Goal: Task Accomplishment & Management: Complete application form

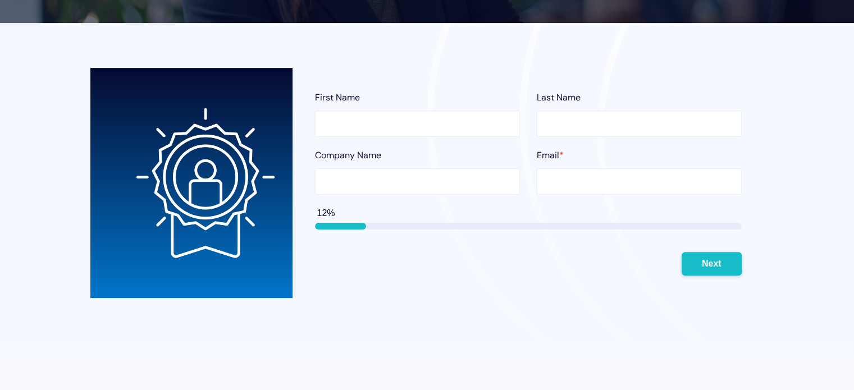
type input "[PERSON_NAME]"
type input "[PERSON_NAME] Consulting LLC"
type input "[PERSON_NAME][EMAIL_ADDRESS][DOMAIN_NAME]"
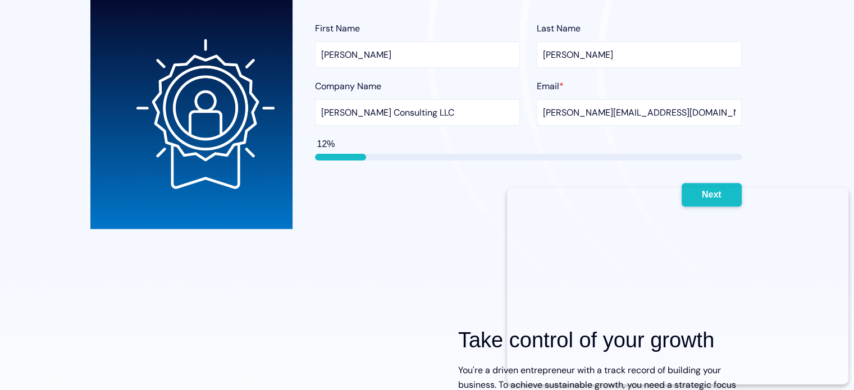
scroll to position [385, 0]
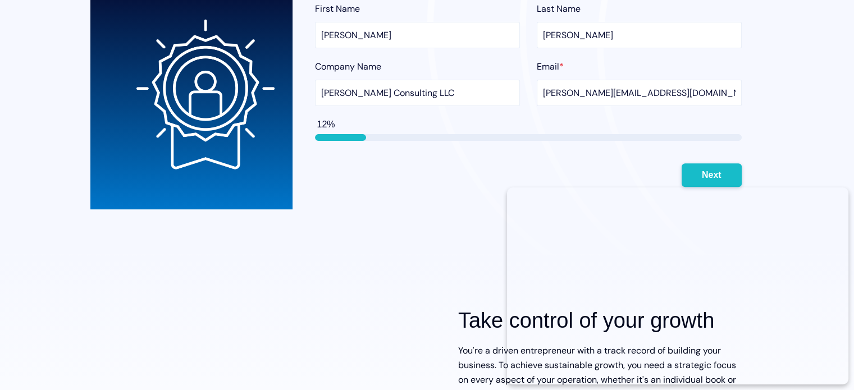
drag, startPoint x: 858, startPoint y: 83, endPoint x: 855, endPoint y: 170, distance: 87.6
click at [717, 171] on button "Next" at bounding box center [712, 175] width 60 height 24
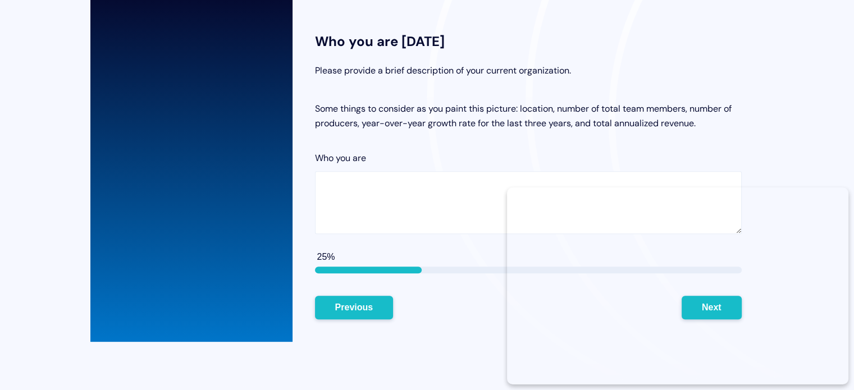
scroll to position [363, 0]
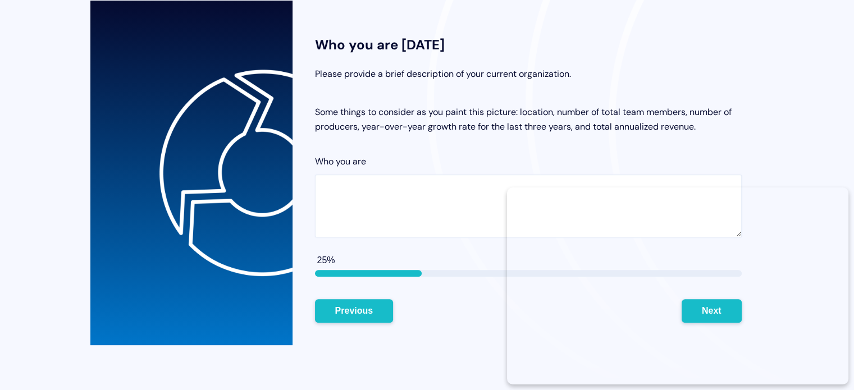
click at [384, 194] on textarea "Who you are" at bounding box center [528, 206] width 427 height 63
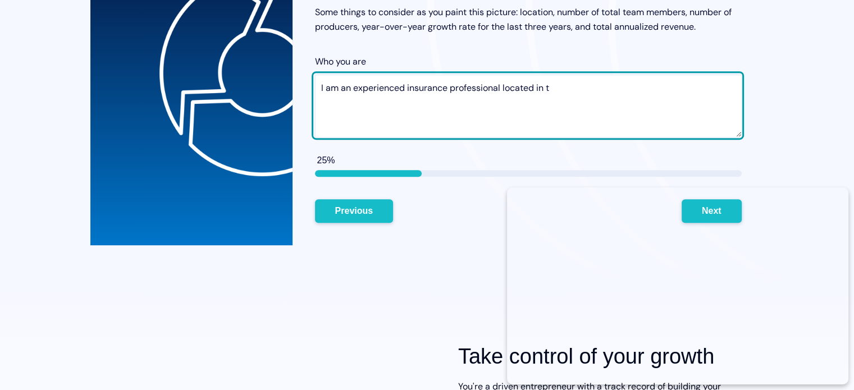
scroll to position [470, 0]
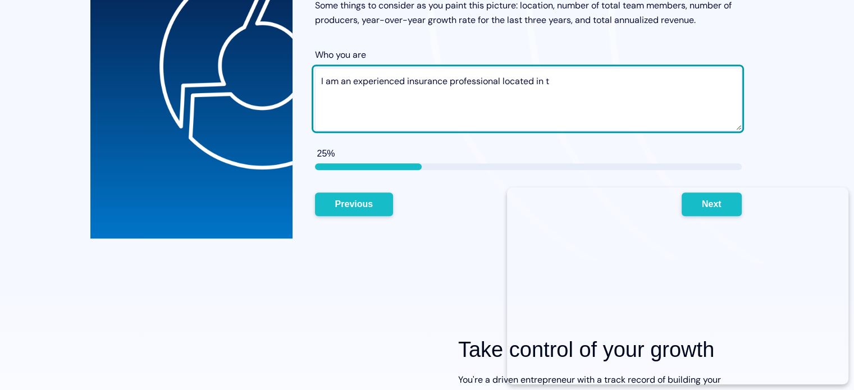
click at [505, 79] on textarea "I am an experienced insurance professional located in t" at bounding box center [528, 99] width 427 height 63
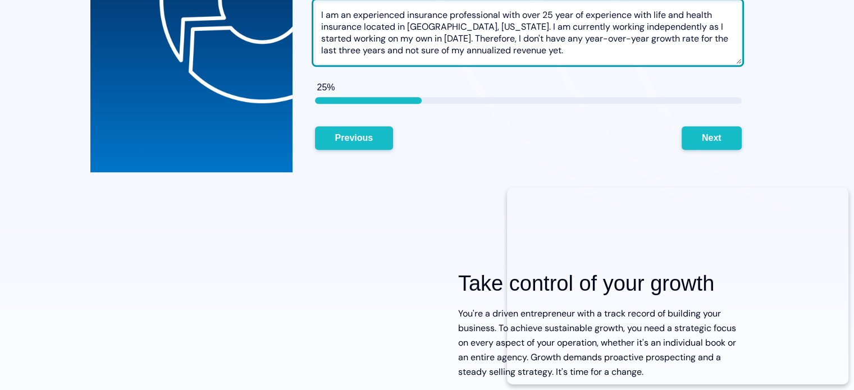
scroll to position [541, 0]
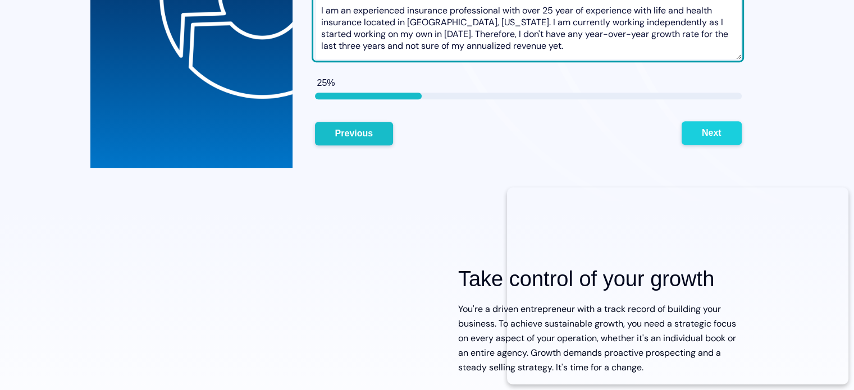
type textarea "I am an experienced insurance professional with over 25 year of experience with…"
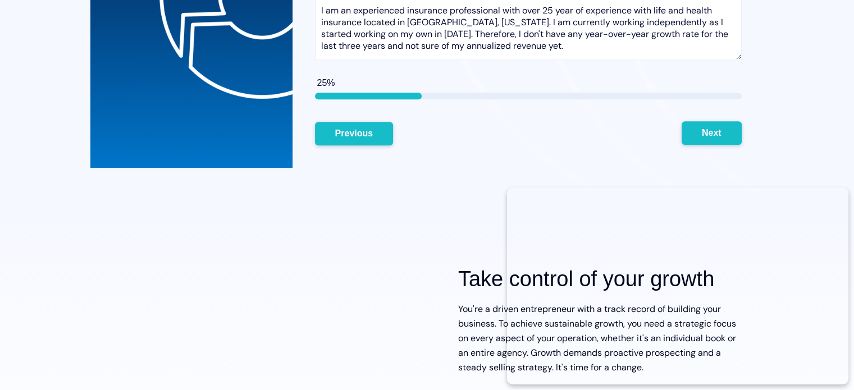
click at [699, 140] on button "Next" at bounding box center [712, 133] width 60 height 24
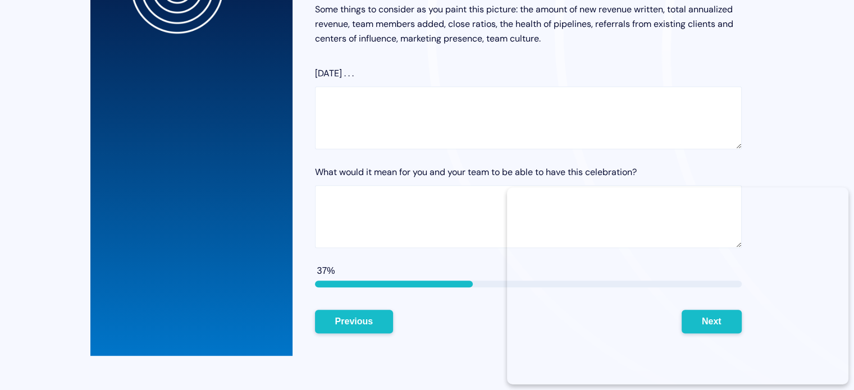
scroll to position [478, 0]
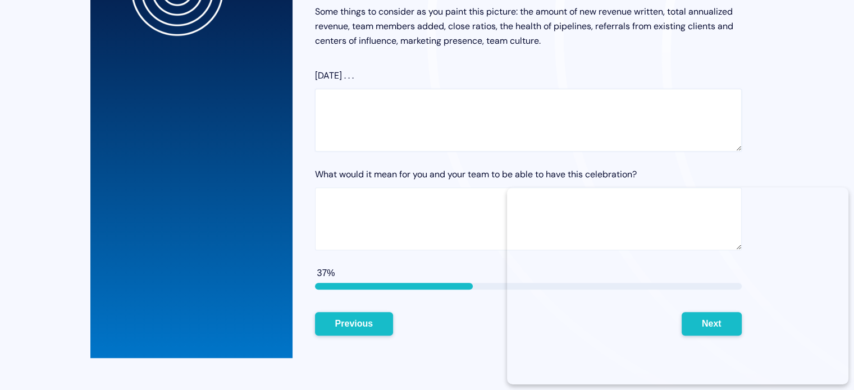
click at [332, 105] on textarea "[DATE] . . ." at bounding box center [528, 120] width 427 height 63
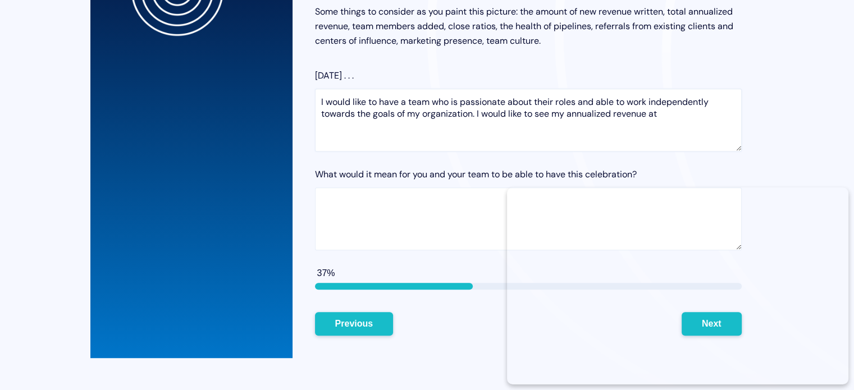
click at [332, 105] on textarea "I would like to have a team who is passionate about their roles and able to wor…" at bounding box center [528, 120] width 427 height 63
click at [644, 117] on textarea "I like to have a team who is passionate about their roles and able to work inde…" at bounding box center [528, 120] width 427 height 63
click at [636, 112] on textarea "I like to have a team who is passionate about their roles and able to work inde…" at bounding box center [528, 120] width 427 height 63
click at [707, 116] on textarea "I like to have a team who is passionate about their roles and able to work inde…" at bounding box center [528, 120] width 427 height 63
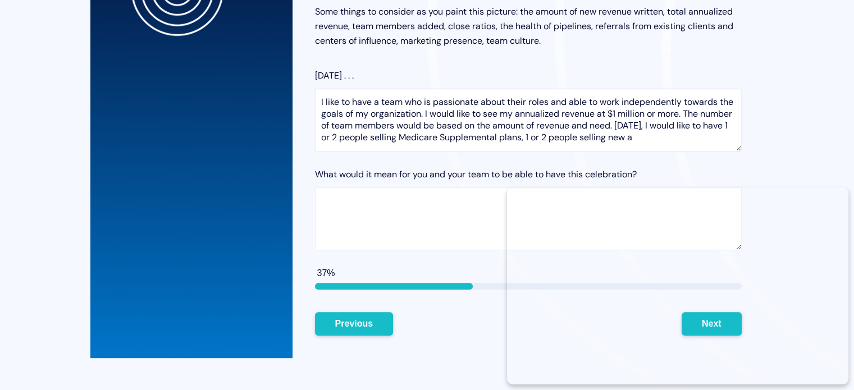
scroll to position [3, 0]
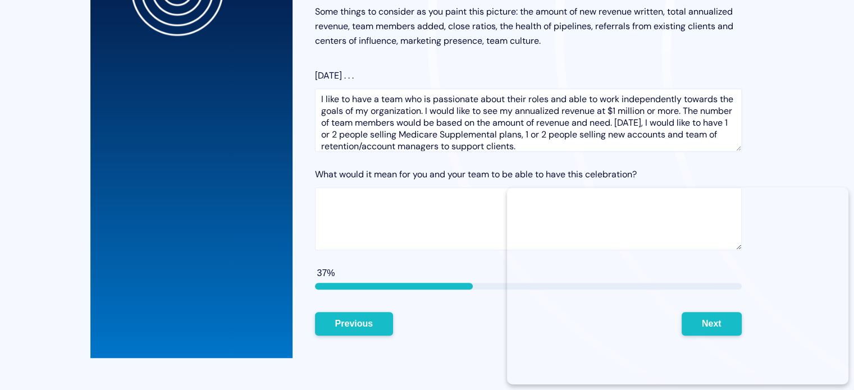
click at [433, 148] on textarea "I like to have a team who is passionate about their roles and able to work inde…" at bounding box center [528, 120] width 427 height 63
click at [648, 148] on textarea "I like to have a team who is passionate about their roles and able to work inde…" at bounding box center [528, 120] width 427 height 63
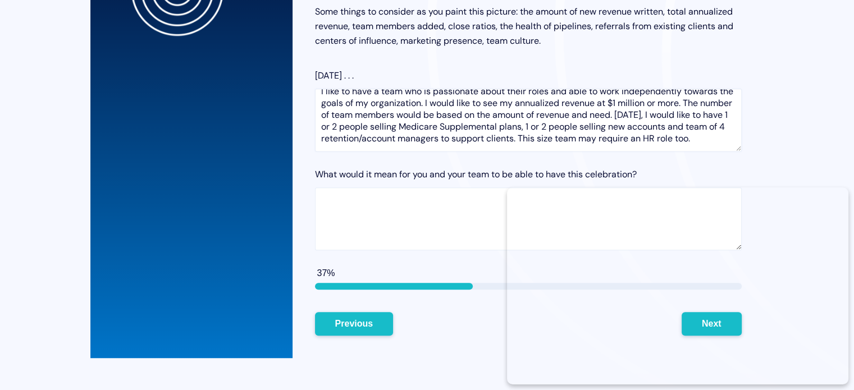
click at [648, 148] on textarea "I like to have a team who is passionate about their roles and able to work inde…" at bounding box center [528, 120] width 427 height 63
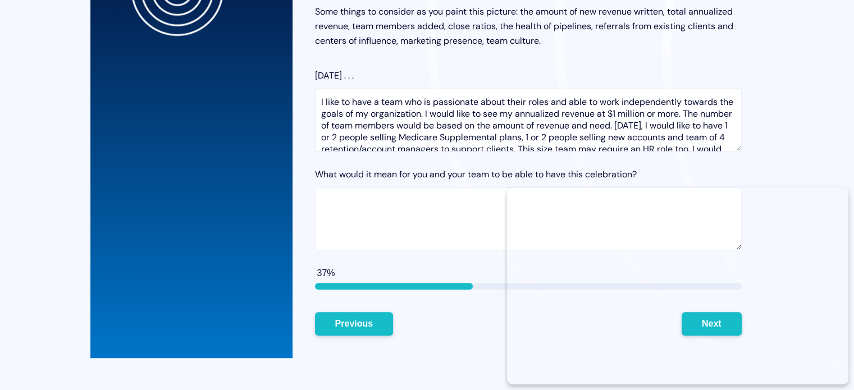
scroll to position [0, 0]
drag, startPoint x: 740, startPoint y: 114, endPoint x: 739, endPoint y: 107, distance: 6.8
click at [739, 107] on textarea "I like to have a team who is passionate about their roles and able to work inde…" at bounding box center [528, 120] width 427 height 63
click at [517, 115] on textarea "I like to have a team who is passionate about their roles and able to work inde…" at bounding box center [528, 120] width 427 height 63
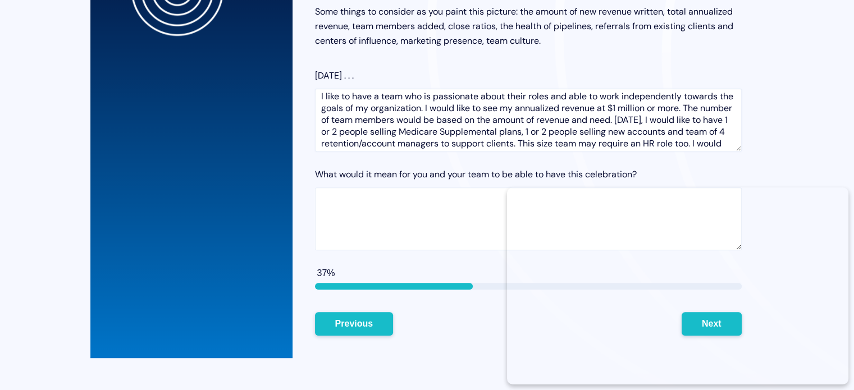
scroll to position [21, 0]
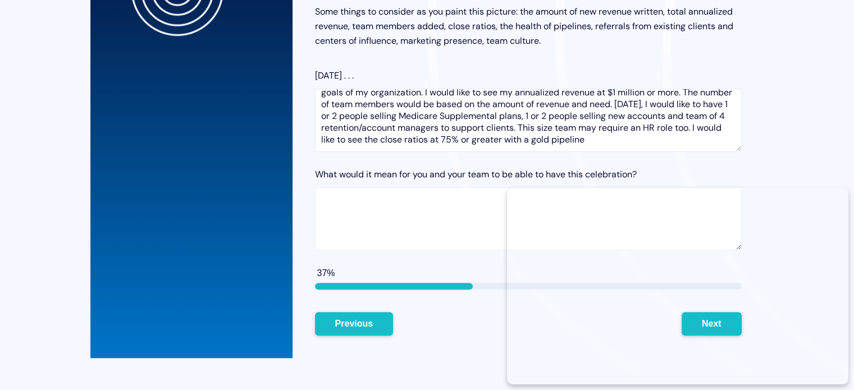
click at [718, 140] on textarea "I like to have a team who is passionate about their roles and able to work inde…" at bounding box center [528, 120] width 427 height 63
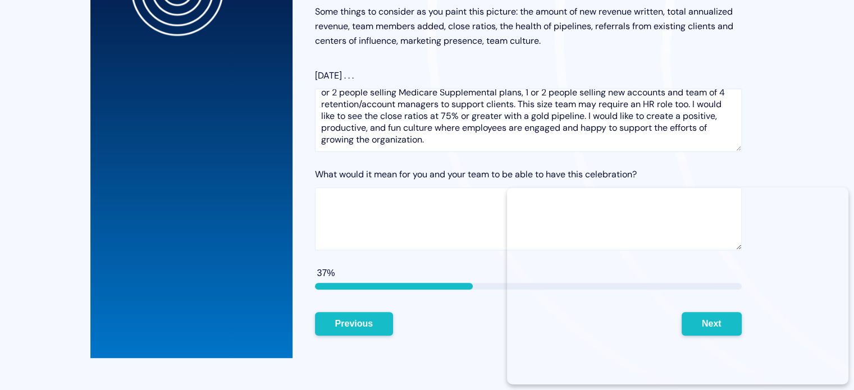
scroll to position [0, 0]
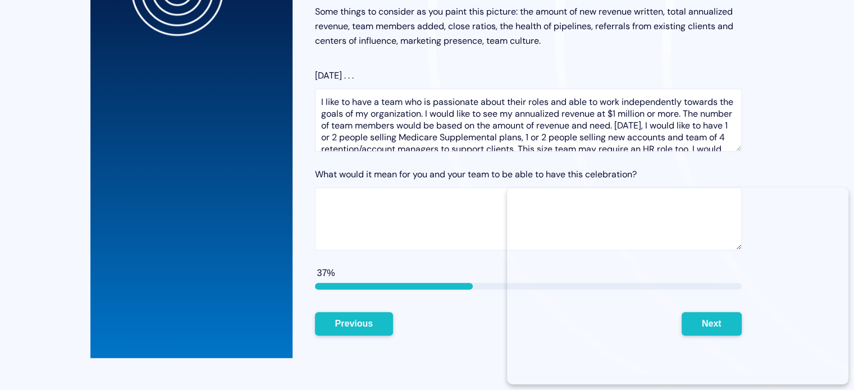
drag, startPoint x: 563, startPoint y: 145, endPoint x: 351, endPoint y: 98, distance: 217.5
click at [298, 98] on div "Where you want to be [DATE] Imagine it’s [DATE], and you have just finished the…" at bounding box center [528, 121] width 472 height 473
type textarea "I like to have a team who is passionate about their roles and able to work inde…"
click at [393, 209] on textarea "What would it mean for you and your team to be able to have this celebration?" at bounding box center [528, 219] width 427 height 63
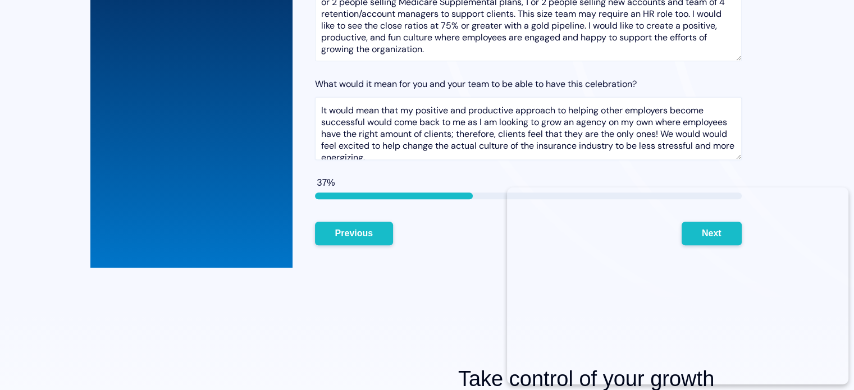
drag, startPoint x: 452, startPoint y: 157, endPoint x: 317, endPoint y: 96, distance: 148.3
click at [317, 97] on textarea "It would mean that my positive and productive approach to helping other employe…" at bounding box center [528, 128] width 427 height 63
click at [399, 148] on textarea "It would mean that my positive and productive approach to helping other employe…" at bounding box center [528, 128] width 427 height 63
click at [455, 156] on textarea "It would mean that my positive and productive approach to helping other employe…" at bounding box center [528, 128] width 427 height 63
drag, startPoint x: 455, startPoint y: 156, endPoint x: 313, endPoint y: 100, distance: 153.3
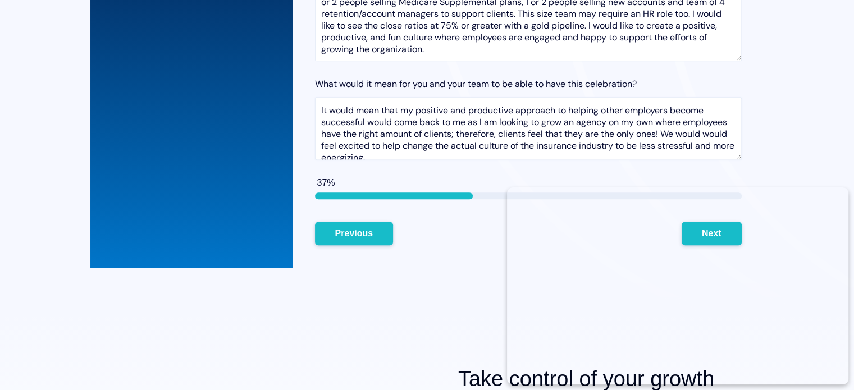
click at [313, 100] on div "Where you want to be [DATE] Imagine it’s [DATE], and you have just finished the…" at bounding box center [528, 31] width 472 height 473
type textarea "It would mean that my positive and productive approach to helping other employe…"
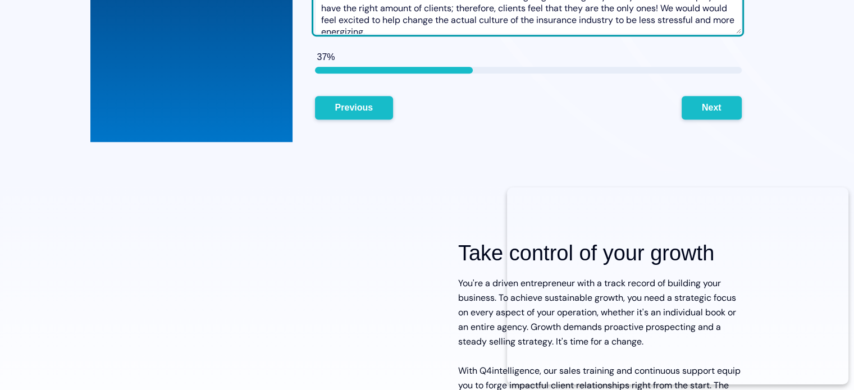
scroll to position [711, 0]
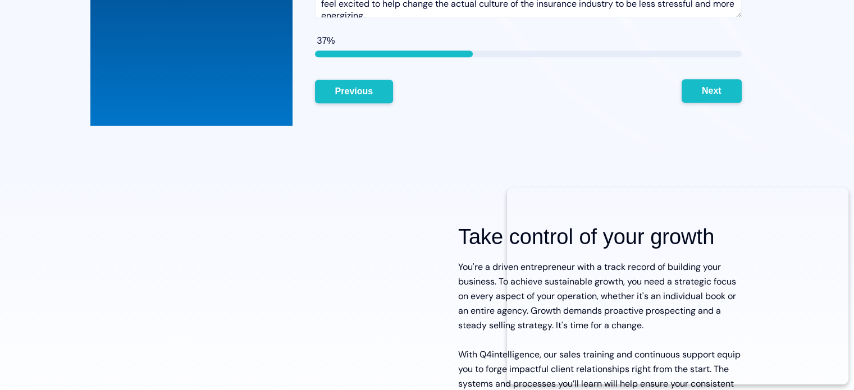
click at [701, 92] on button "Next" at bounding box center [712, 91] width 60 height 24
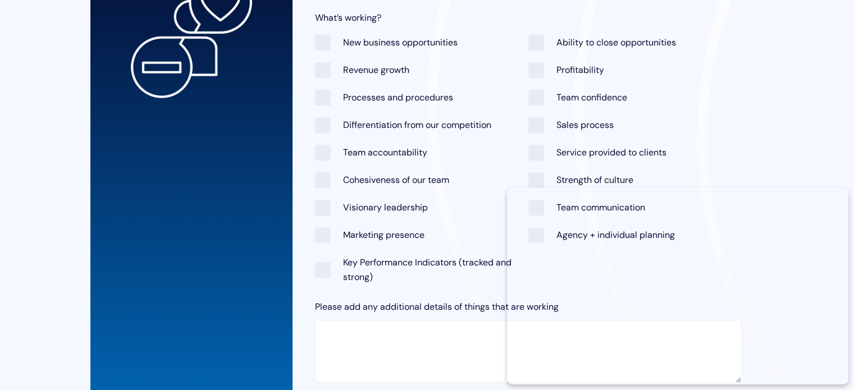
scroll to position [408, 0]
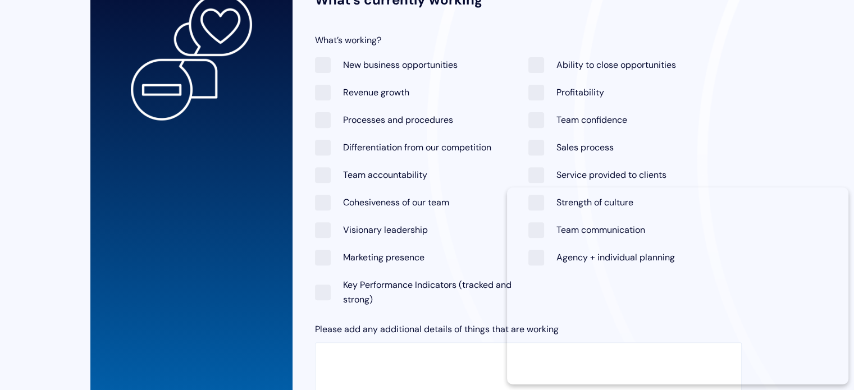
click at [319, 60] on span "New business opportunities" at bounding box center [386, 64] width 143 height 15
checkbox input "true"
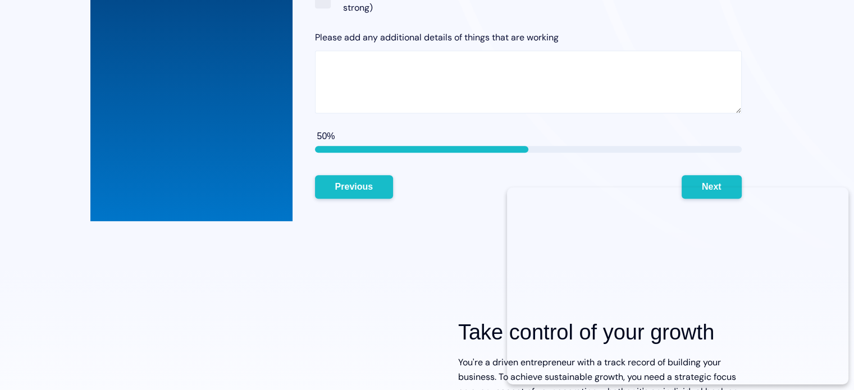
scroll to position [723, 0]
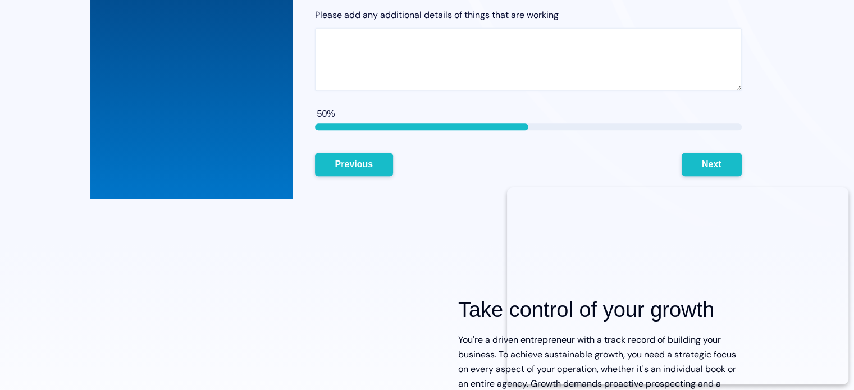
click at [444, 42] on textarea "Please add any additional details of things that are working" at bounding box center [528, 59] width 427 height 63
type textarea "S"
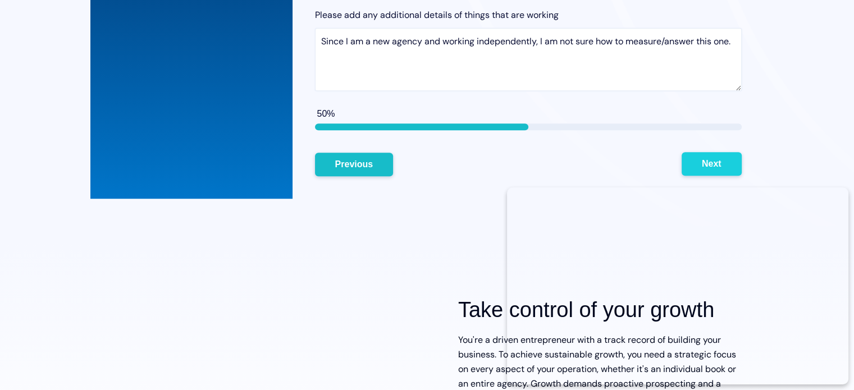
type textarea "Since I am a new agency and working independently, I am not sure how to measure…"
click at [724, 162] on button "Next" at bounding box center [712, 164] width 60 height 24
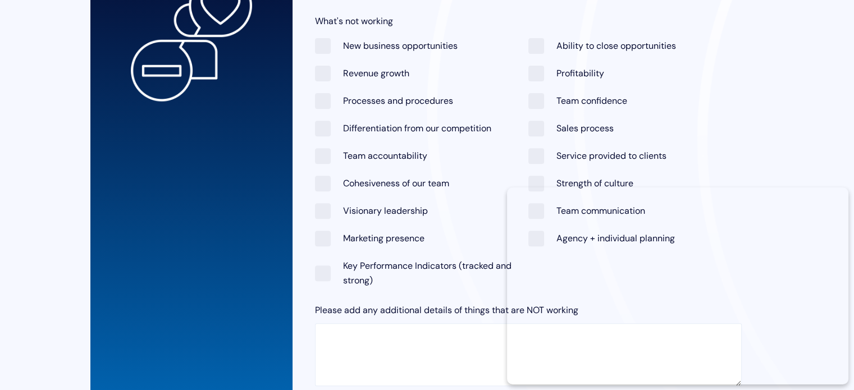
scroll to position [405, 0]
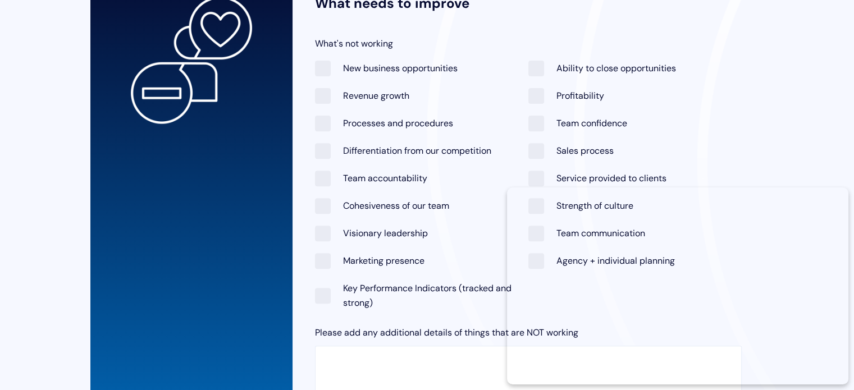
click at [321, 98] on span "Revenue growth" at bounding box center [362, 95] width 94 height 15
checkbox input "true"
click at [541, 99] on span "Profitability" at bounding box center [566, 95] width 76 height 15
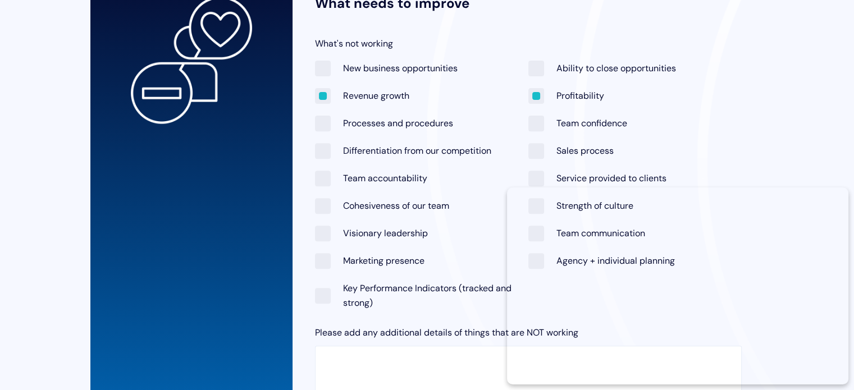
click at [532, 96] on span "Profitability" at bounding box center [566, 95] width 76 height 15
checkbox input "false"
click at [319, 154] on span "Differentiation from our competition" at bounding box center [403, 150] width 176 height 15
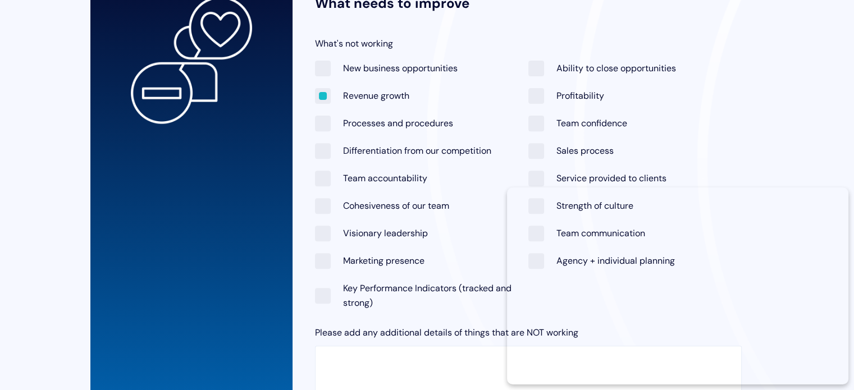
checkbox input "true"
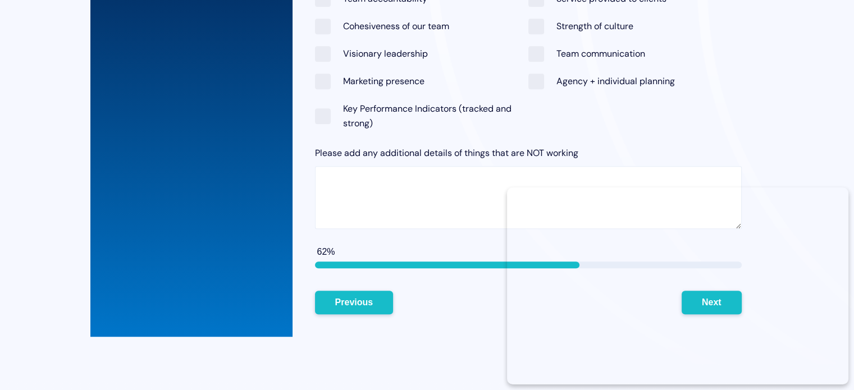
scroll to position [562, 0]
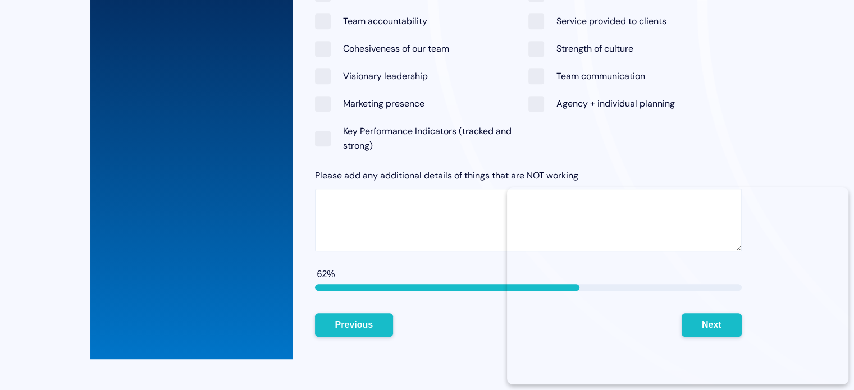
click at [322, 102] on span "Marketing presence" at bounding box center [369, 103] width 109 height 15
checkbox input "true"
click at [321, 135] on span "Key Performance Indicators (tracked and strong)" at bounding box center [421, 139] width 213 height 30
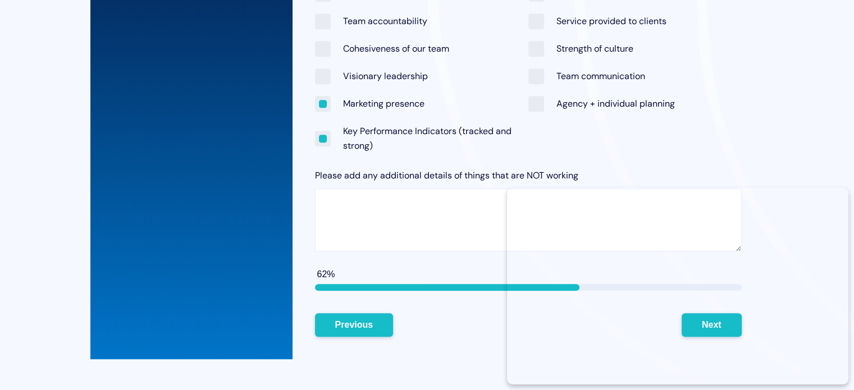
checkbox input "true"
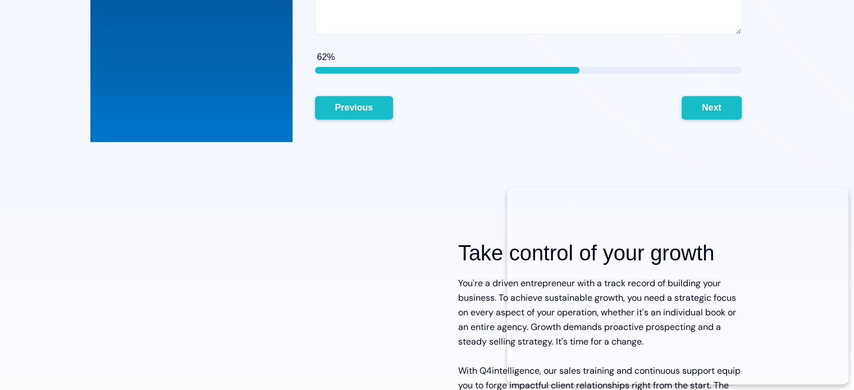
scroll to position [787, 0]
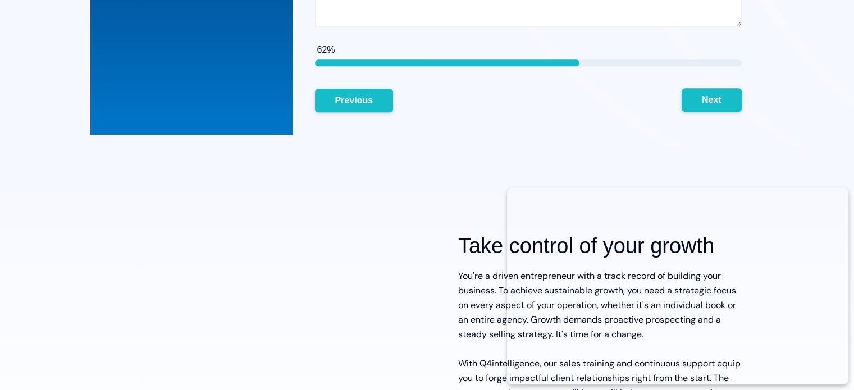
click at [706, 99] on button "Next" at bounding box center [712, 100] width 60 height 24
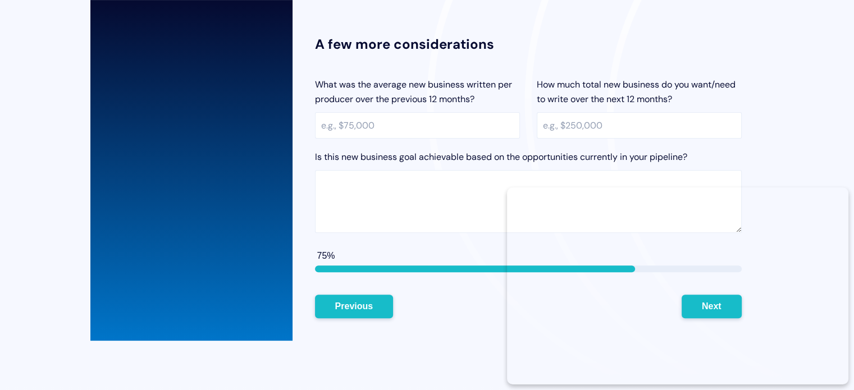
scroll to position [363, 0]
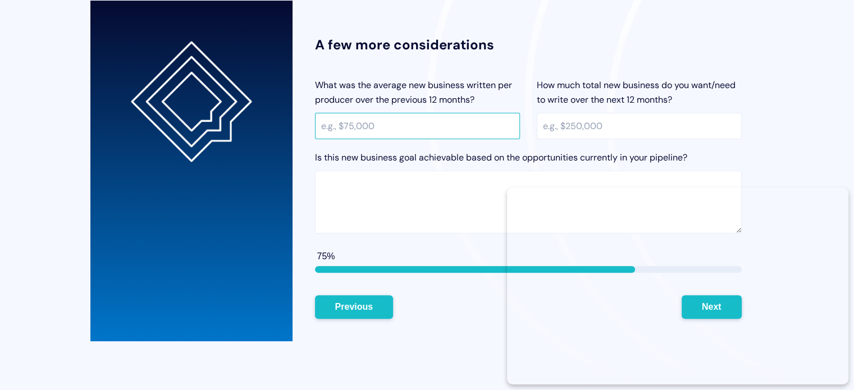
click at [391, 123] on input "What was the average new business written per producer over the previous 12 mon…" at bounding box center [417, 126] width 205 height 26
type input "5000"
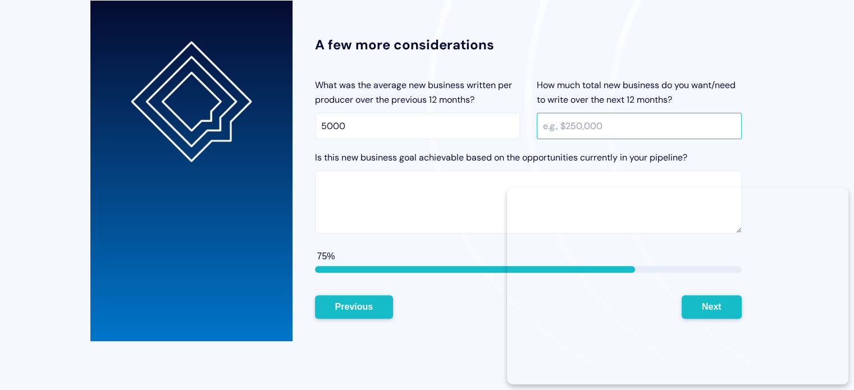
click at [579, 130] on input "How much total new business do you want/need to write over the next 12 months?" at bounding box center [639, 126] width 205 height 26
type input "10000"
click at [408, 190] on textarea "Is this new business goal achievable based on the opportunities currently in yo…" at bounding box center [528, 202] width 427 height 63
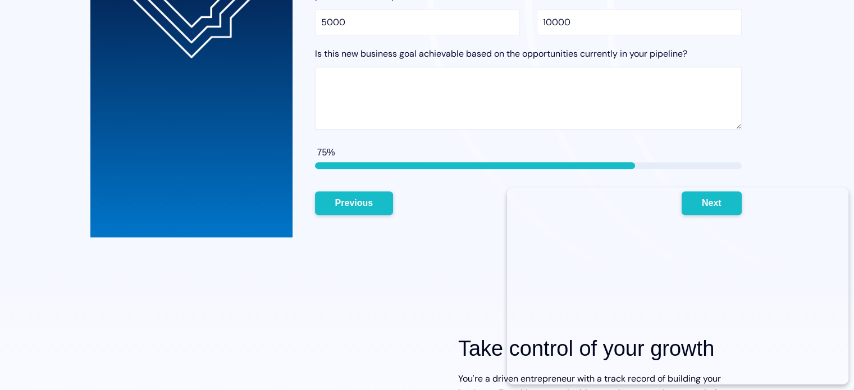
scroll to position [482, 0]
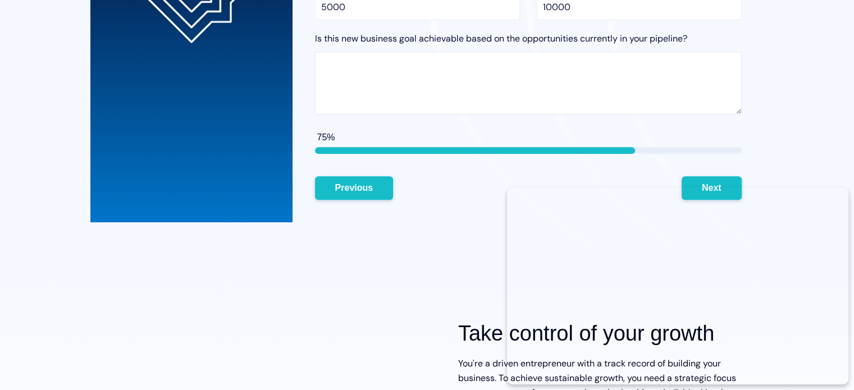
click at [339, 69] on textarea "Is this new business goal achievable based on the opportunities currently in yo…" at bounding box center [528, 83] width 427 height 63
type textarea "n"
type textarea "No"
click at [692, 184] on button "Next" at bounding box center [712, 188] width 60 height 24
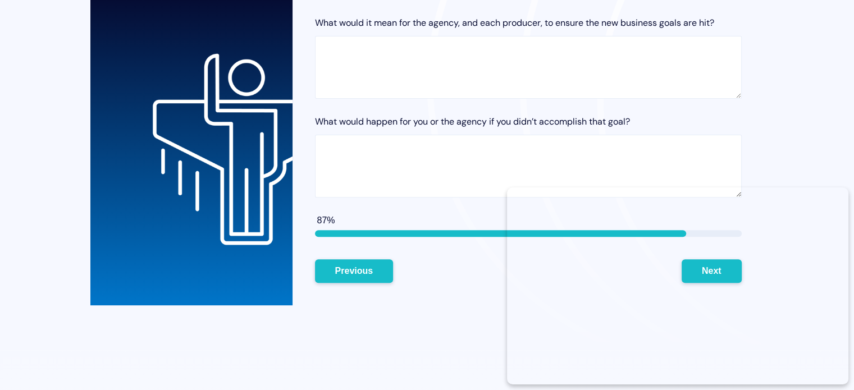
scroll to position [358, 0]
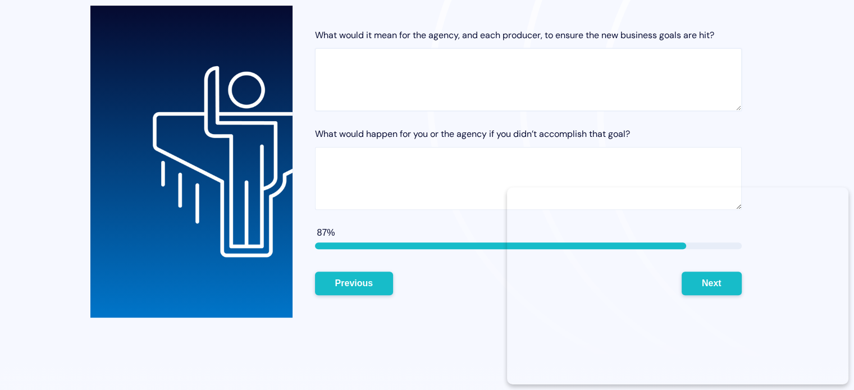
click at [492, 64] on textarea "What would it mean for the agency, and each producer, to ensure the new busines…" at bounding box center [528, 79] width 427 height 63
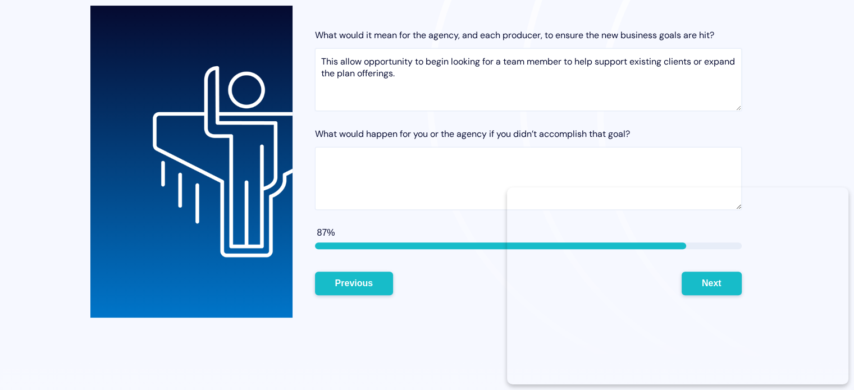
type textarea "This allow opportunity to begin looking for a team member to help support exist…"
click at [413, 153] on textarea "What would happen for you or the agency if you didn’t accomplish that goal?" at bounding box center [528, 178] width 427 height 63
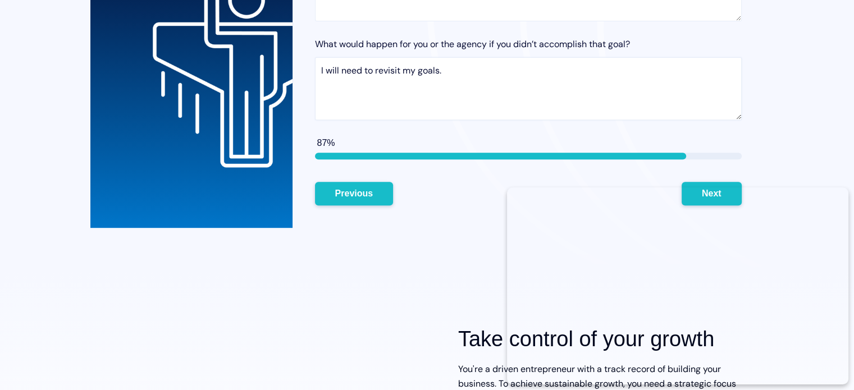
scroll to position [454, 0]
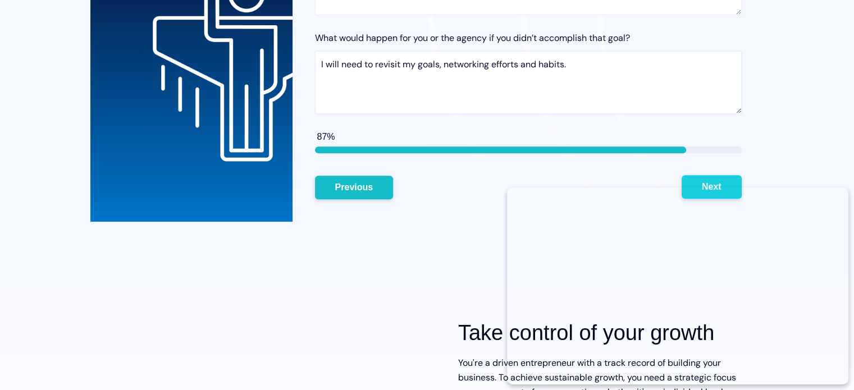
type textarea "I will need to revisit my goals, networking efforts and habits."
click at [707, 181] on button "Next" at bounding box center [712, 187] width 60 height 24
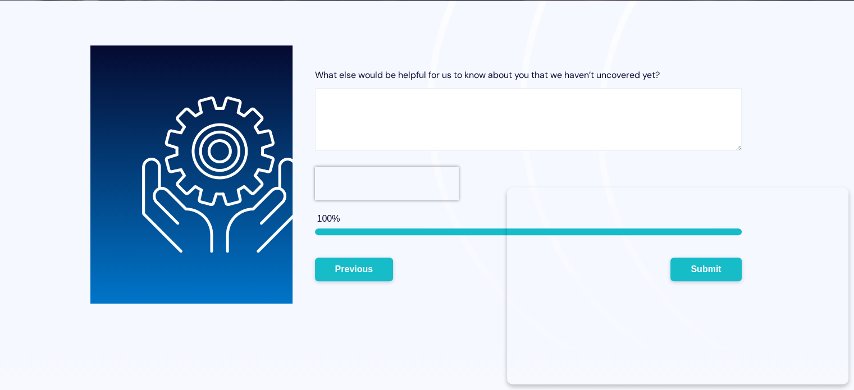
scroll to position [371, 0]
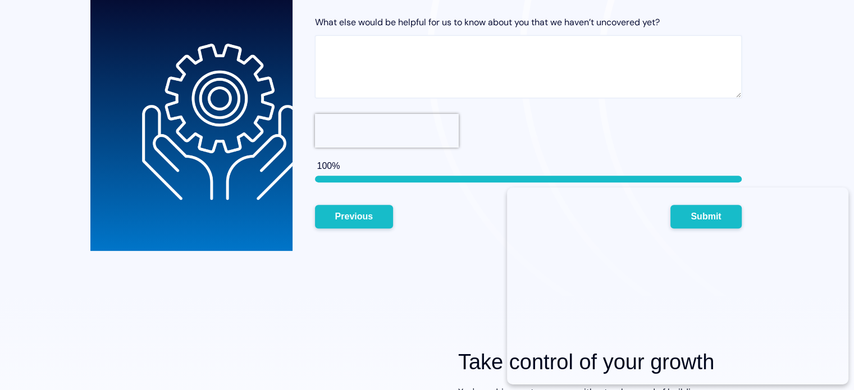
click at [358, 55] on textarea "What else would be helpful for us to know about you that we haven’t uncovered y…" at bounding box center [528, 66] width 427 height 63
type textarea "I"
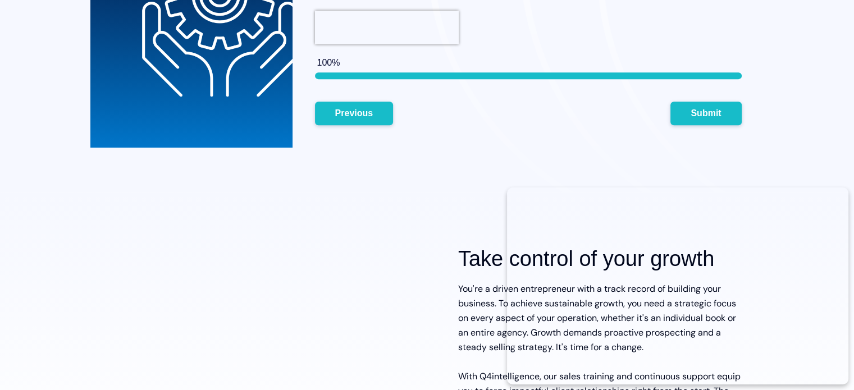
scroll to position [493, 0]
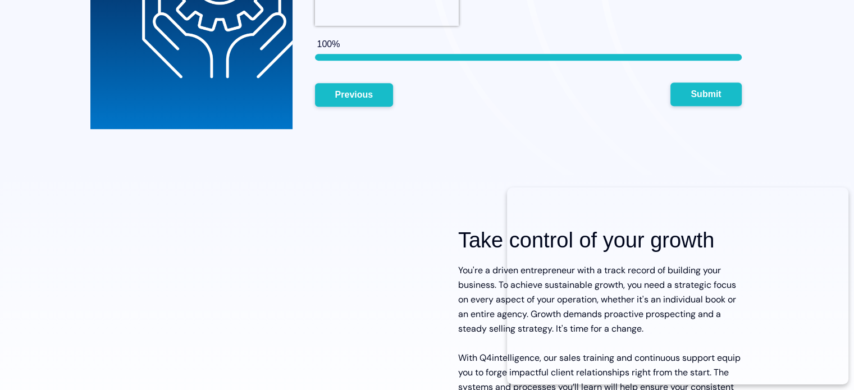
click at [696, 97] on button "Submit" at bounding box center [705, 95] width 71 height 24
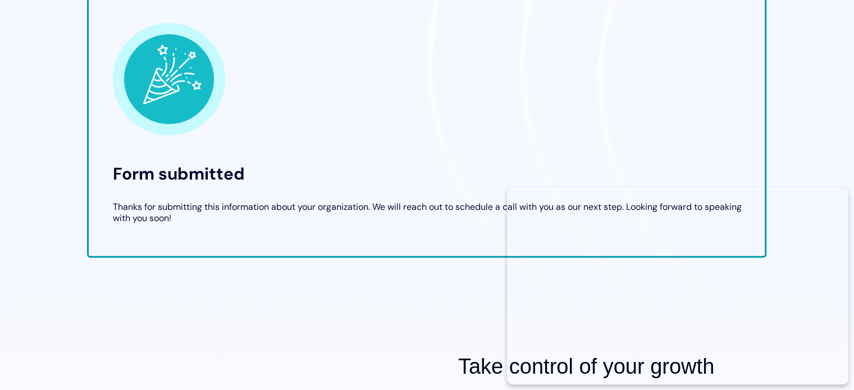
scroll to position [502, 0]
